Goal: Information Seeking & Learning: Check status

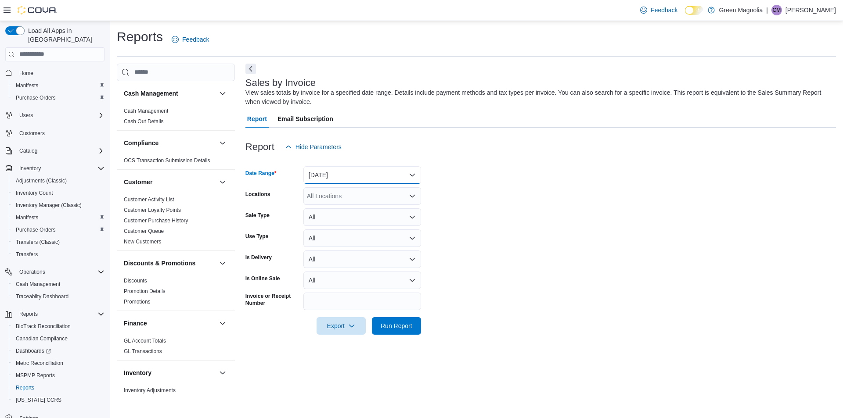
click at [343, 176] on button "[DATE]" at bounding box center [362, 175] width 118 height 18
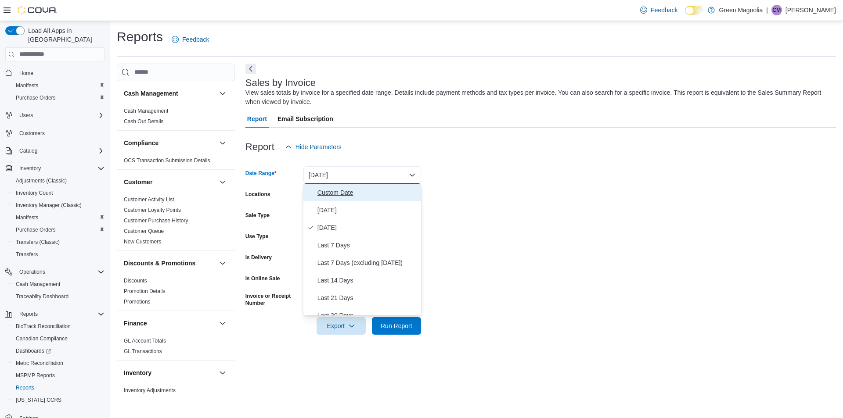
drag, startPoint x: 342, startPoint y: 180, endPoint x: 332, endPoint y: 208, distance: 29.0
click at [332, 208] on div "Custom Date [DATE] [DATE] Last 7 Days Last 7 Days (excluding [DATE]) Last 14 Da…" at bounding box center [362, 250] width 118 height 132
click at [331, 208] on span "[DATE]" at bounding box center [367, 210] width 100 height 11
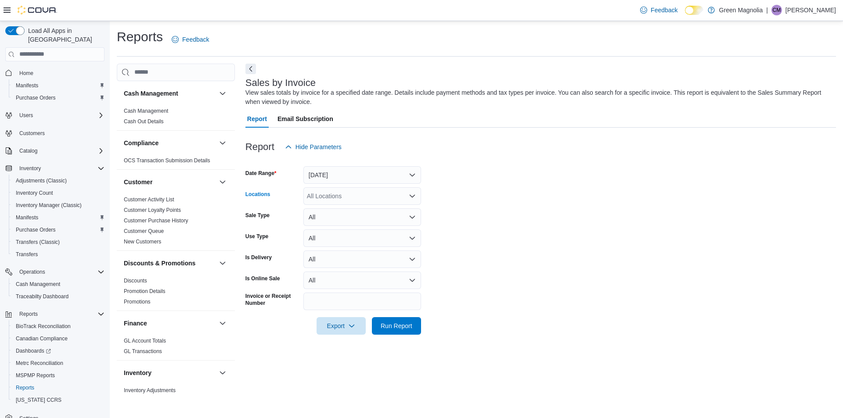
click at [334, 199] on div "All Locations" at bounding box center [362, 196] width 118 height 18
click at [327, 248] on span "Meridian" at bounding box center [334, 249] width 24 height 9
click at [390, 324] on span "Run Report" at bounding box center [397, 325] width 32 height 9
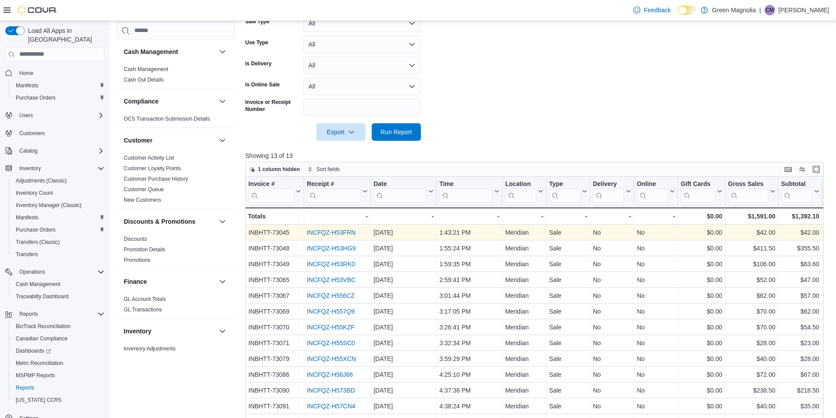
scroll to position [279, 0]
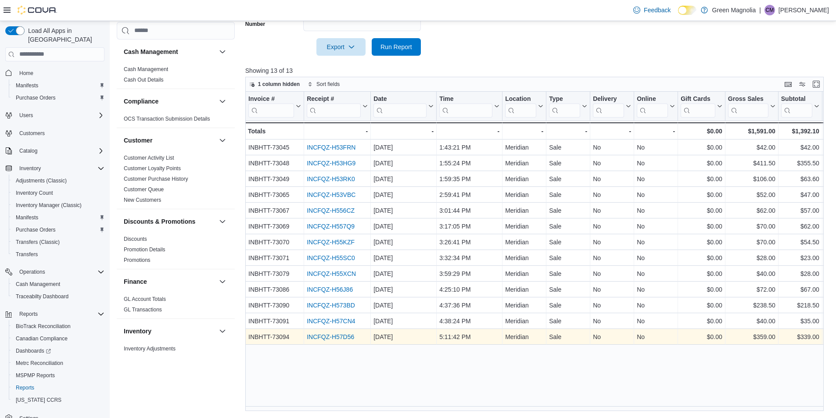
click at [345, 334] on link "INCFQZ-H57D56" at bounding box center [330, 337] width 47 height 7
